Goal: Information Seeking & Learning: Learn about a topic

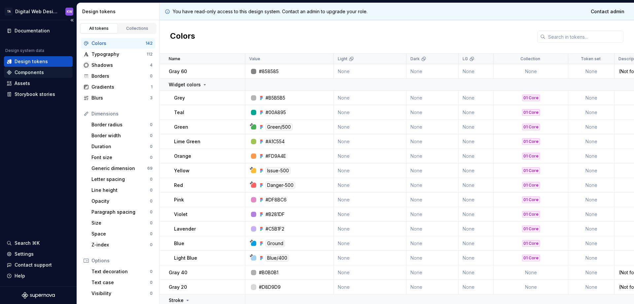
click at [33, 72] on div "Components" at bounding box center [29, 72] width 29 height 7
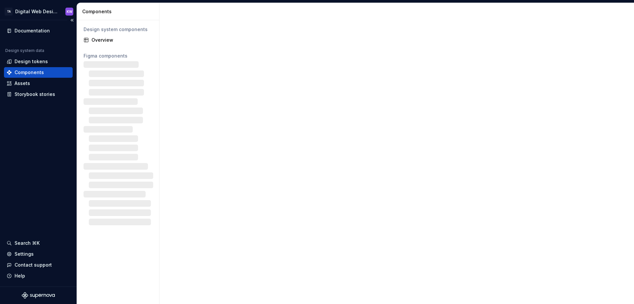
click at [21, 72] on div "Components" at bounding box center [29, 72] width 29 height 7
click at [27, 61] on div "Design tokens" at bounding box center [31, 61] width 33 height 7
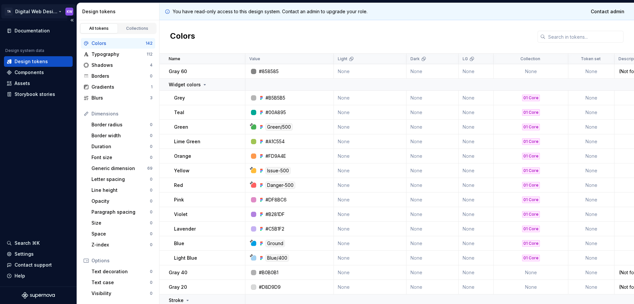
click at [29, 12] on html "TA Digital Web Design KW Documentation Design system data Design tokens Compone…" at bounding box center [317, 152] width 634 height 304
click at [26, 134] on html "TA Digital Web Design KW Documentation Design system data Design tokens Compone…" at bounding box center [317, 152] width 634 height 304
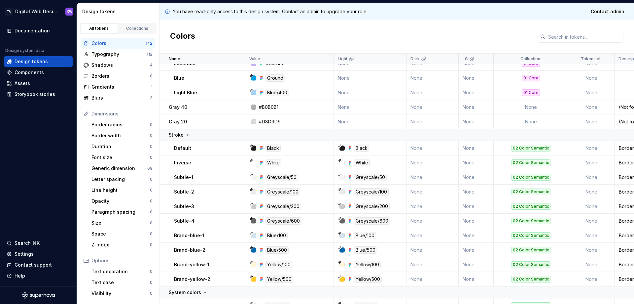
scroll to position [297, 0]
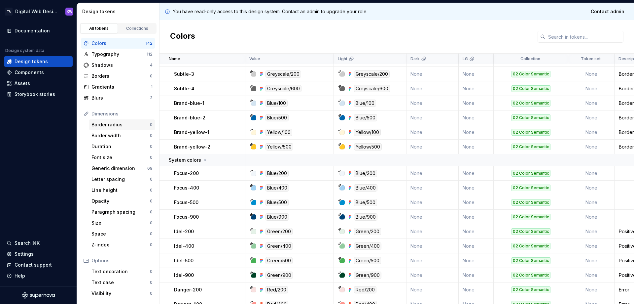
click at [119, 124] on div "Border radius" at bounding box center [121, 124] width 58 height 7
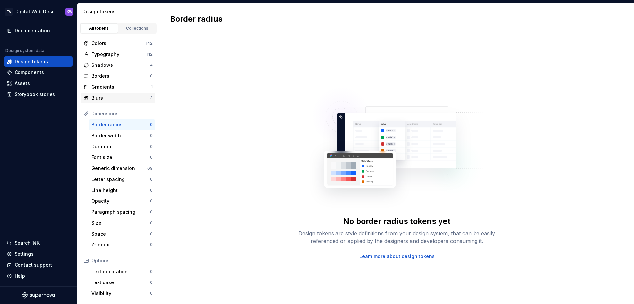
click at [100, 96] on div "Blurs" at bounding box center [121, 98] width 58 height 7
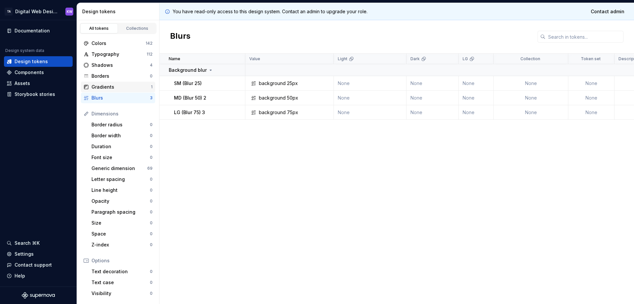
click at [102, 86] on div "Gradients" at bounding box center [121, 87] width 59 height 7
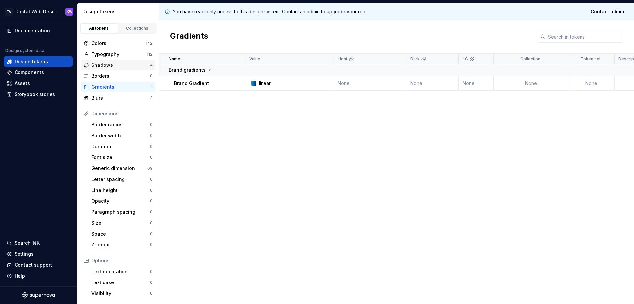
click at [106, 60] on div "Shadows 4" at bounding box center [118, 65] width 74 height 11
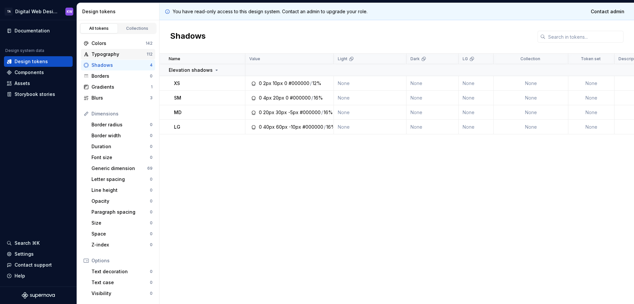
click at [106, 54] on div "Typography" at bounding box center [119, 54] width 55 height 7
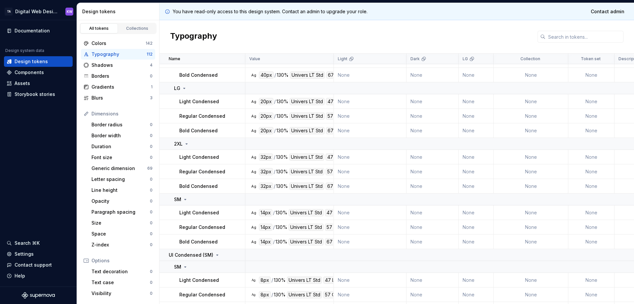
scroll to position [165, 0]
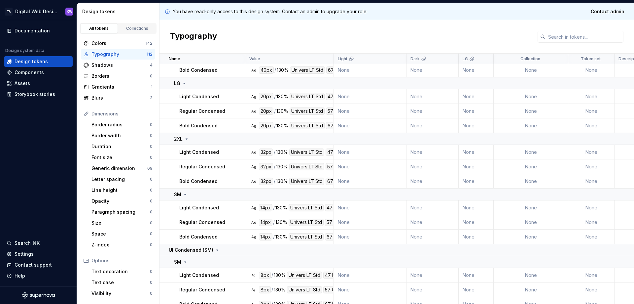
click at [217, 167] on p "Regular Condensed" at bounding box center [202, 166] width 46 height 7
drag, startPoint x: 281, startPoint y: 164, endPoint x: 320, endPoint y: 168, distance: 39.2
click at [311, 167] on div "32px / 130% Univers LT [GEOGRAPHIC_DATA]" at bounding box center [310, 166] width 103 height 7
click at [320, 168] on div "Univers LT Std" at bounding box center [306, 166] width 35 height 7
drag, startPoint x: 333, startPoint y: 167, endPoint x: 319, endPoint y: 166, distance: 14.3
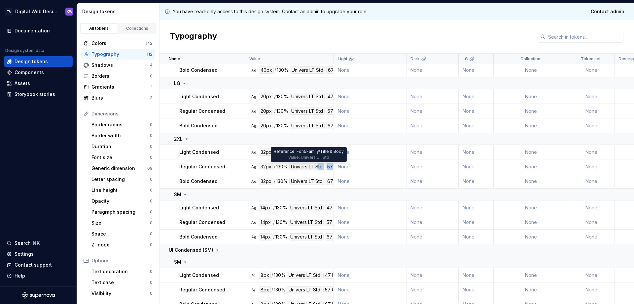
click at [319, 166] on div "32px / 130% Univers LT [GEOGRAPHIC_DATA]" at bounding box center [310, 166] width 103 height 7
click at [313, 166] on div "Univers LT Std" at bounding box center [306, 166] width 35 height 7
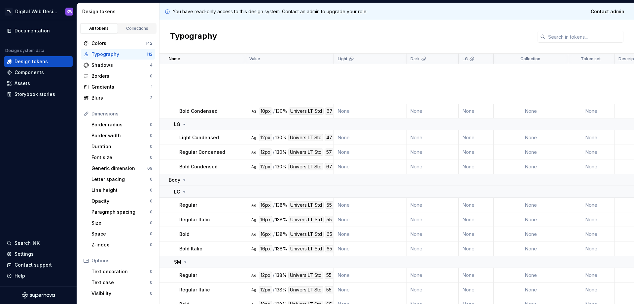
scroll to position [661, 0]
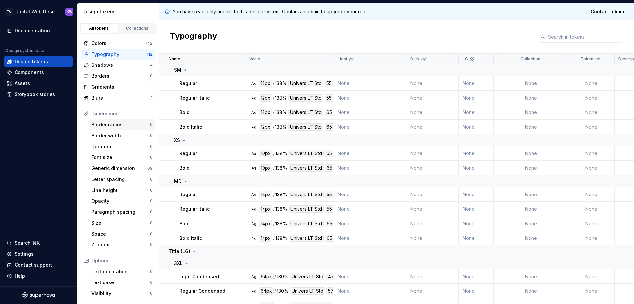
click at [121, 125] on div "Border radius" at bounding box center [121, 124] width 58 height 7
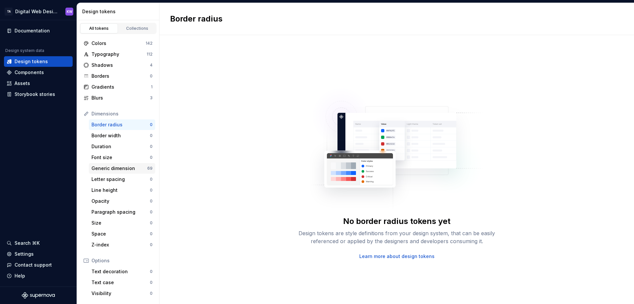
click at [113, 168] on div "Generic dimension" at bounding box center [120, 168] width 56 height 7
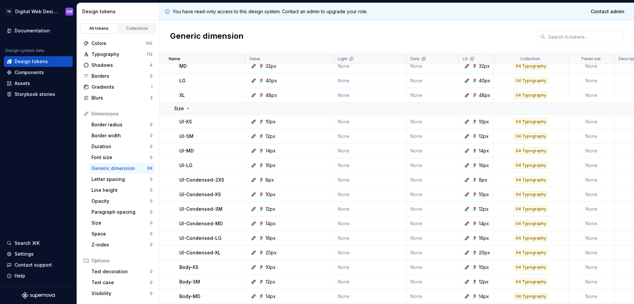
scroll to position [66, 0]
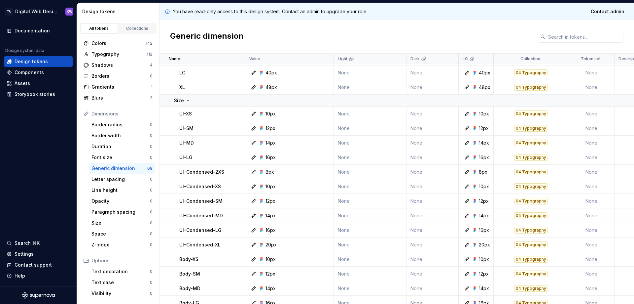
click at [201, 172] on p "UI-Condensed-2XS" at bounding box center [201, 172] width 45 height 7
drag, startPoint x: 478, startPoint y: 143, endPoint x: 507, endPoint y: 143, distance: 28.8
click at [507, 143] on tr "UI-MD 14px None None 14px 04 Typography None [DATE]" at bounding box center [570, 142] width 820 height 15
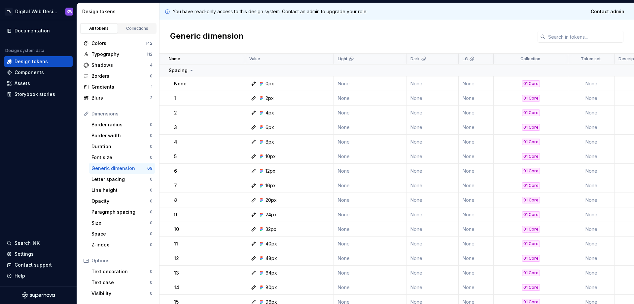
scroll to position [562, 0]
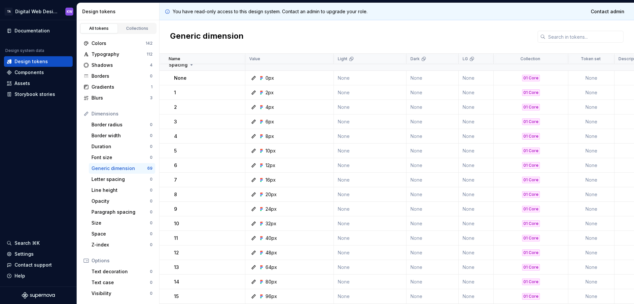
click at [586, 28] on div "Generic dimension" at bounding box center [397, 36] width 475 height 33
click at [581, 35] on input "text" at bounding box center [585, 37] width 78 height 12
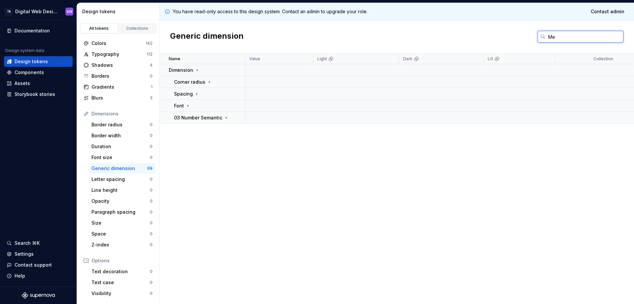
type input "M"
type input "b"
type input "l"
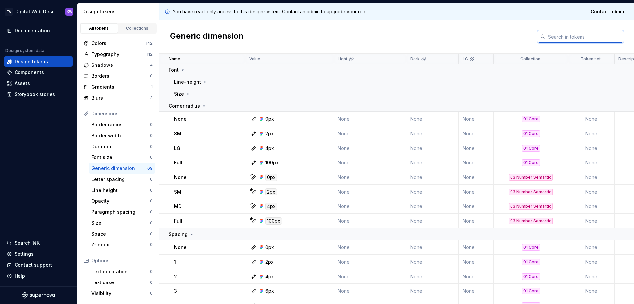
type input "s"
click at [128, 24] on link "Collections" at bounding box center [138, 28] width 38 height 10
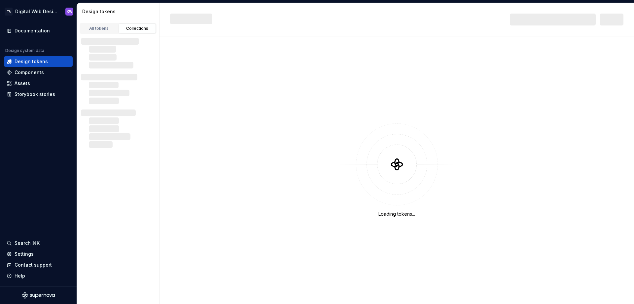
click at [129, 26] on div "Collections" at bounding box center [137, 28] width 33 height 5
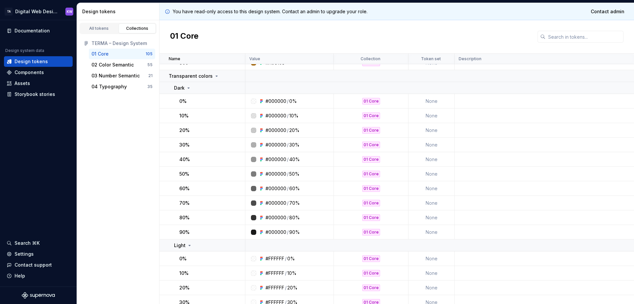
scroll to position [859, 0]
